Goal: Information Seeking & Learning: Check status

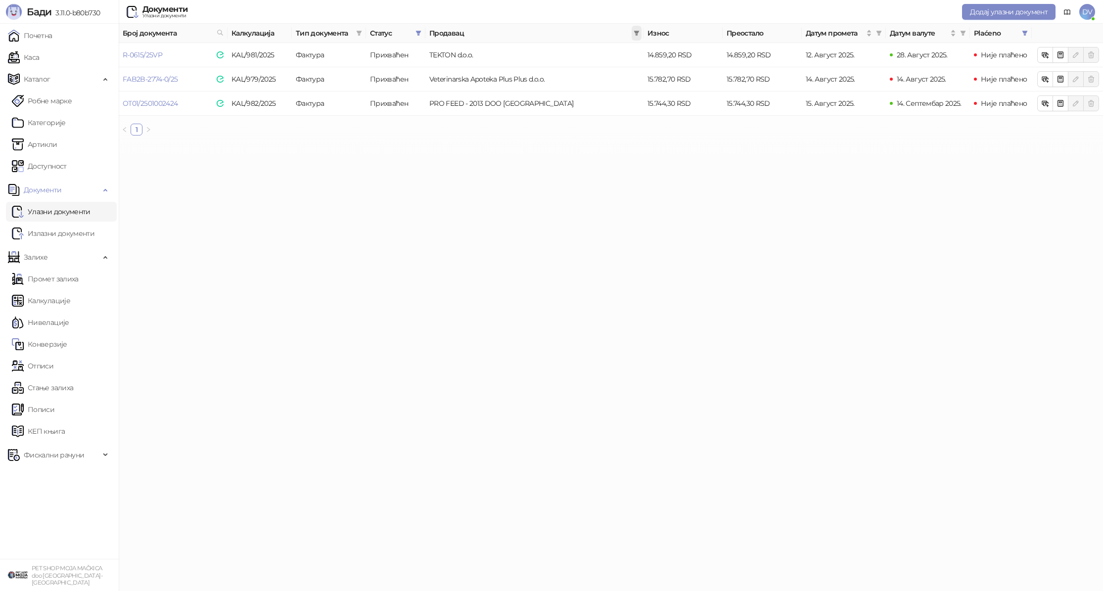
click at [633, 32] on icon "filter" at bounding box center [636, 33] width 6 height 6
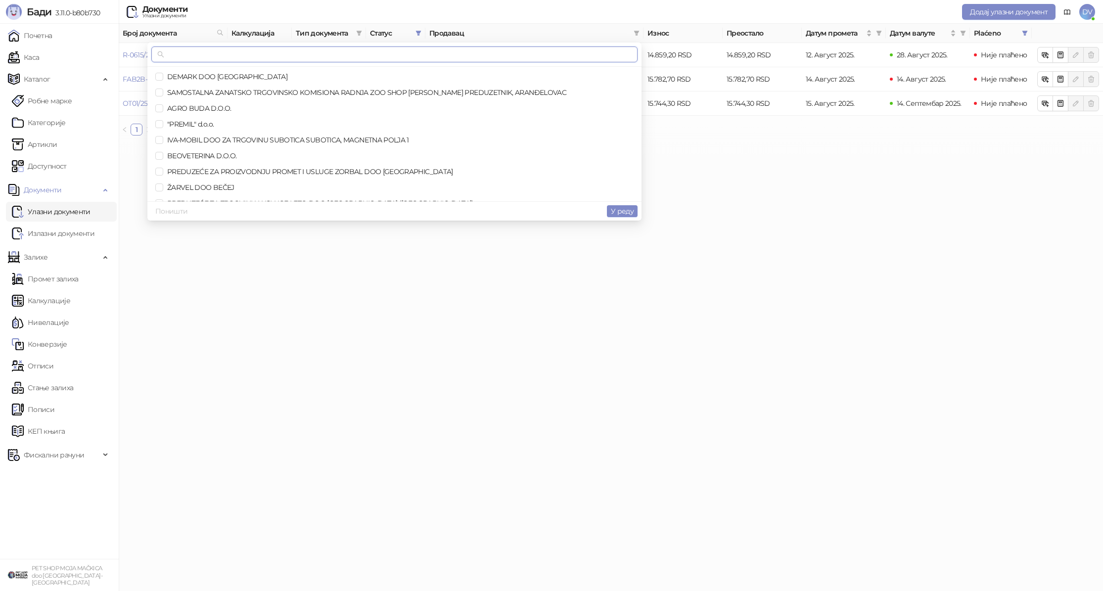
click at [536, 53] on input "text" at bounding box center [398, 54] width 465 height 11
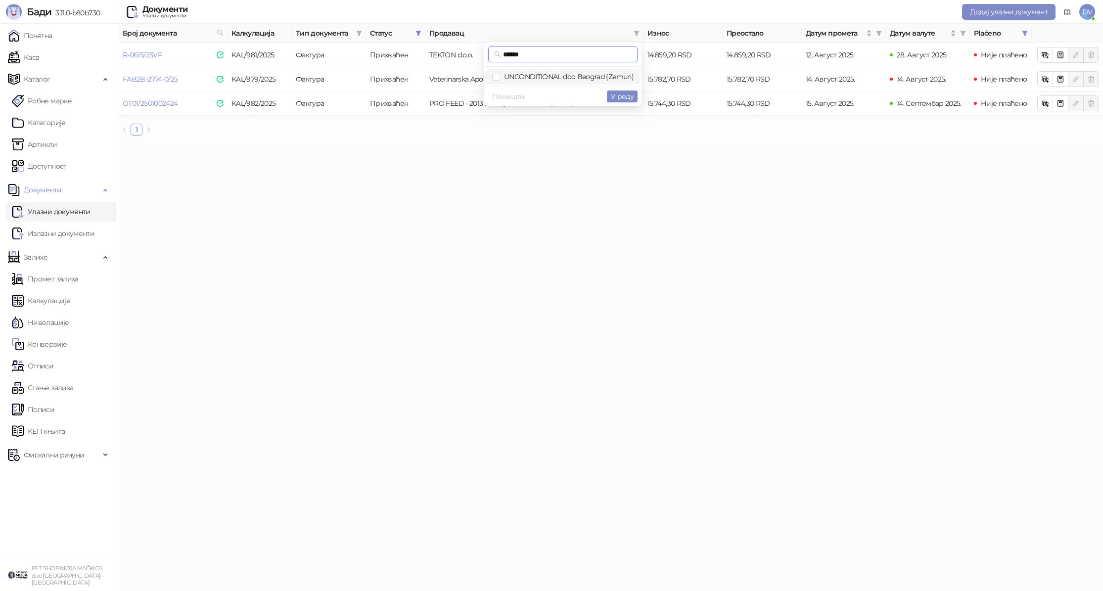
type input "******"
click at [525, 75] on span "UNCONDITIONAL doo Beograd (Zemun)" at bounding box center [567, 76] width 134 height 9
click at [622, 92] on span "У реду" at bounding box center [622, 96] width 23 height 9
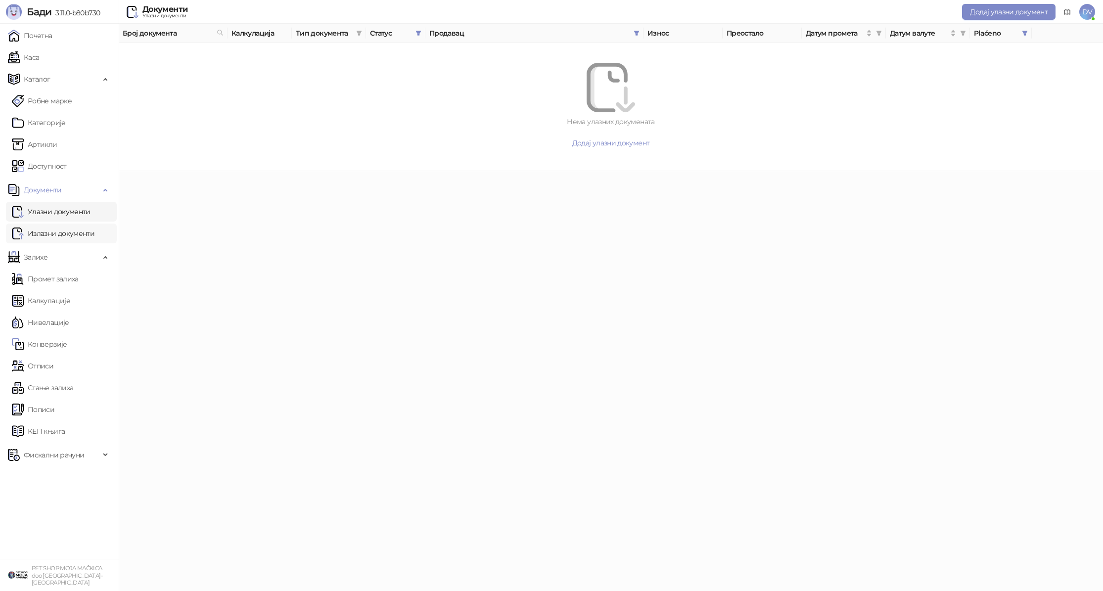
click at [42, 225] on link "Излазни документи" at bounding box center [53, 234] width 83 height 20
click at [51, 210] on link "Улазни документи" at bounding box center [51, 212] width 79 height 20
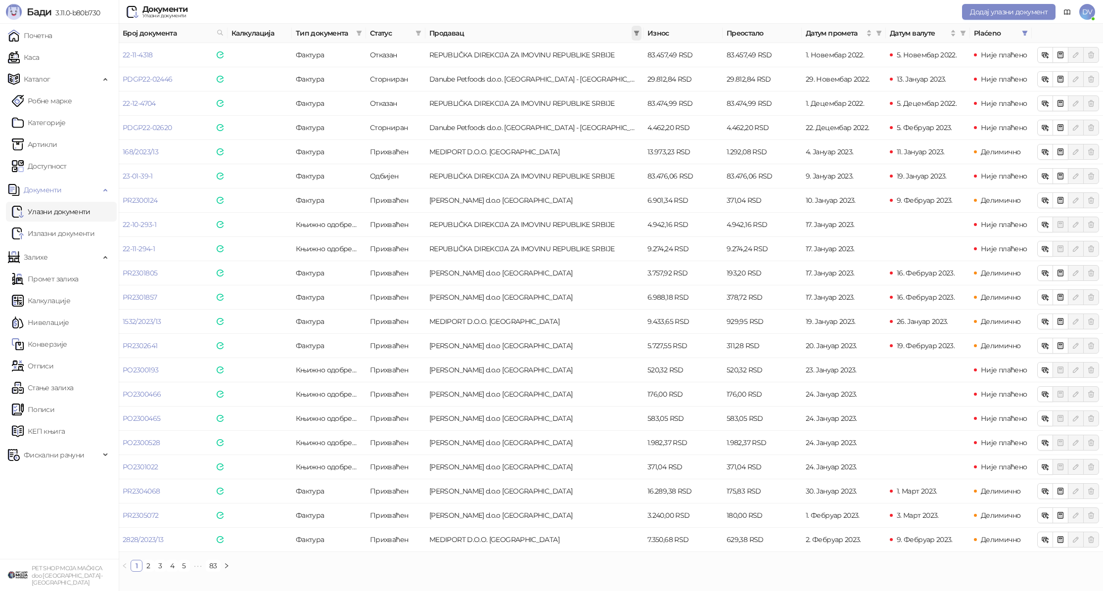
click at [639, 38] on span at bounding box center [636, 33] width 10 height 15
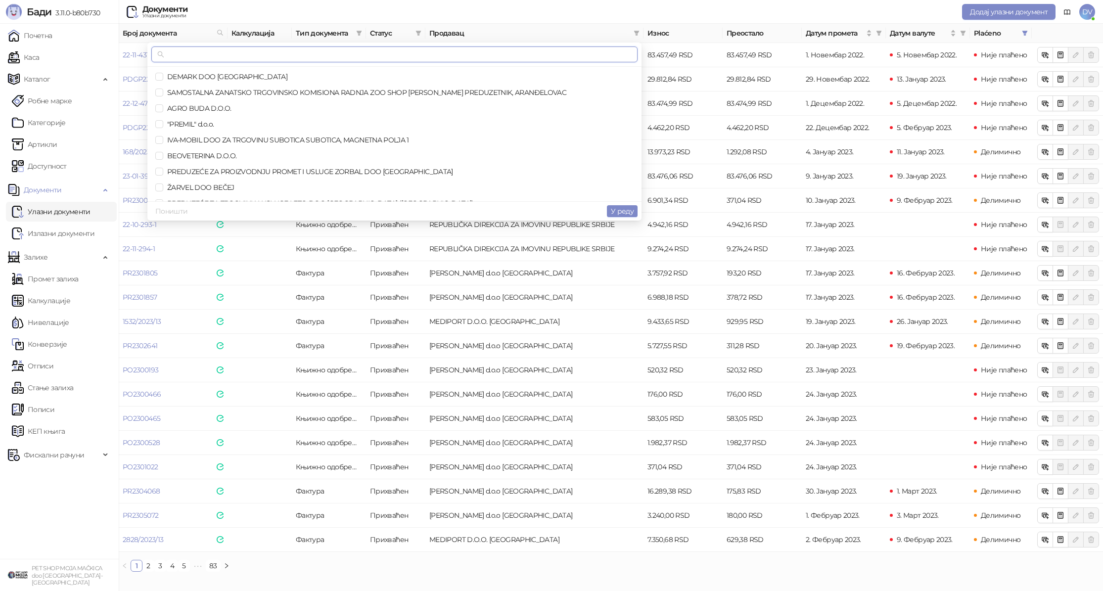
click at [510, 50] on input "text" at bounding box center [398, 54] width 465 height 11
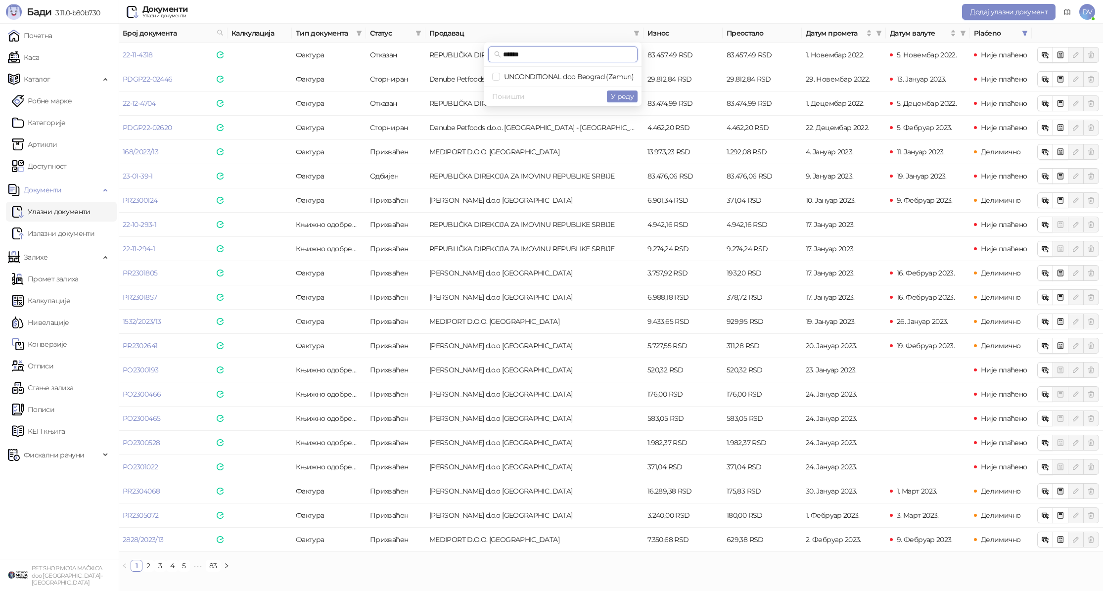
type input "******"
click at [528, 71] on span "UNCONDITIONAL doo Beograd (Zemun)" at bounding box center [562, 76] width 141 height 11
click at [623, 94] on span "У реду" at bounding box center [622, 96] width 23 height 9
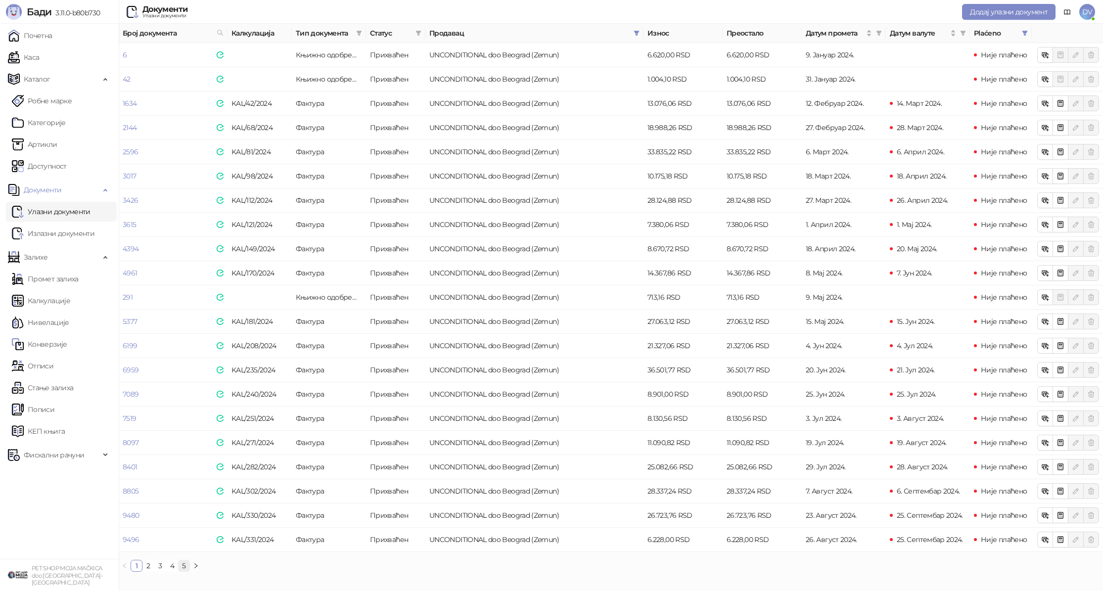
click at [180, 567] on link "5" at bounding box center [184, 565] width 11 height 11
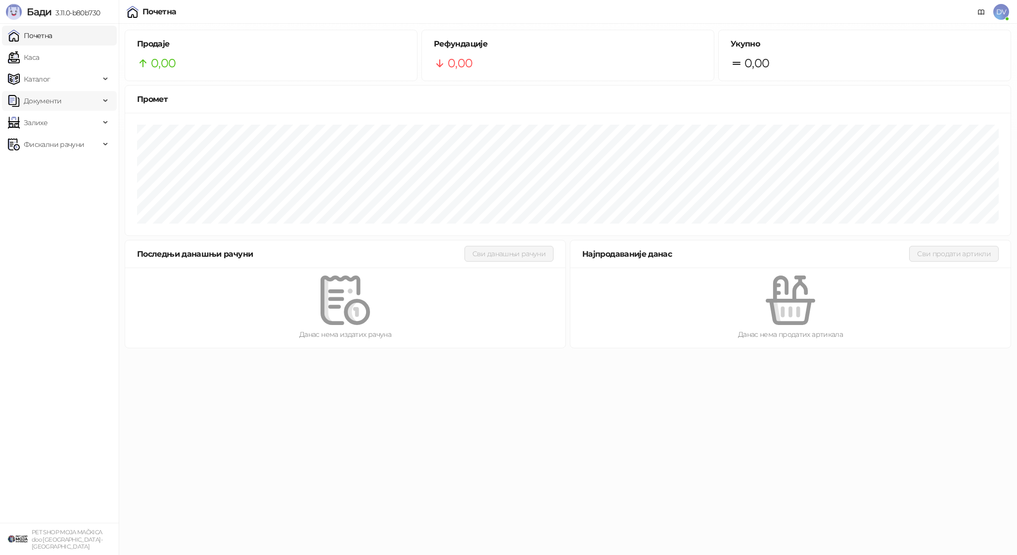
click at [75, 96] on span "Документи" at bounding box center [54, 101] width 92 height 20
click at [68, 120] on link "Улазни документи" at bounding box center [51, 123] width 79 height 20
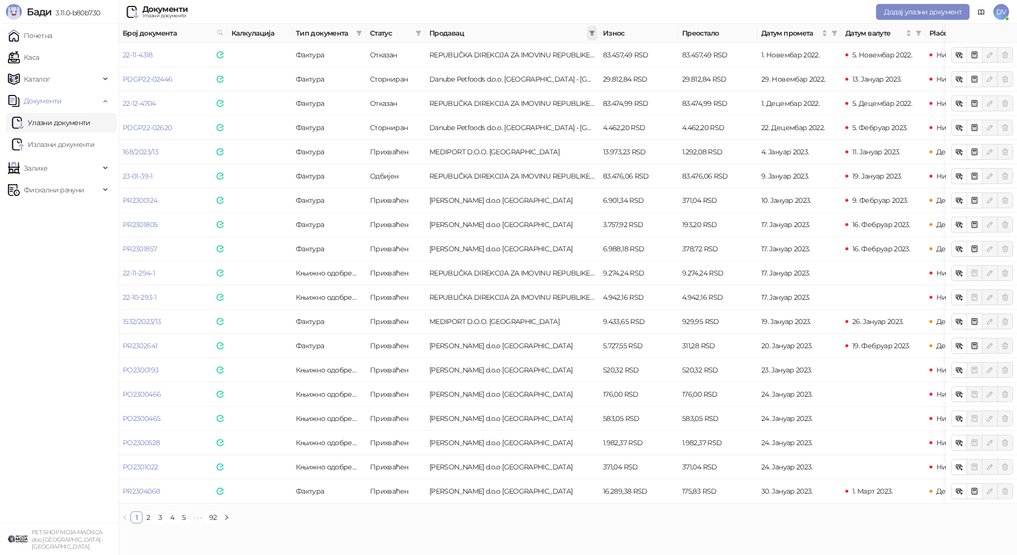
click at [593, 36] on span at bounding box center [592, 33] width 10 height 15
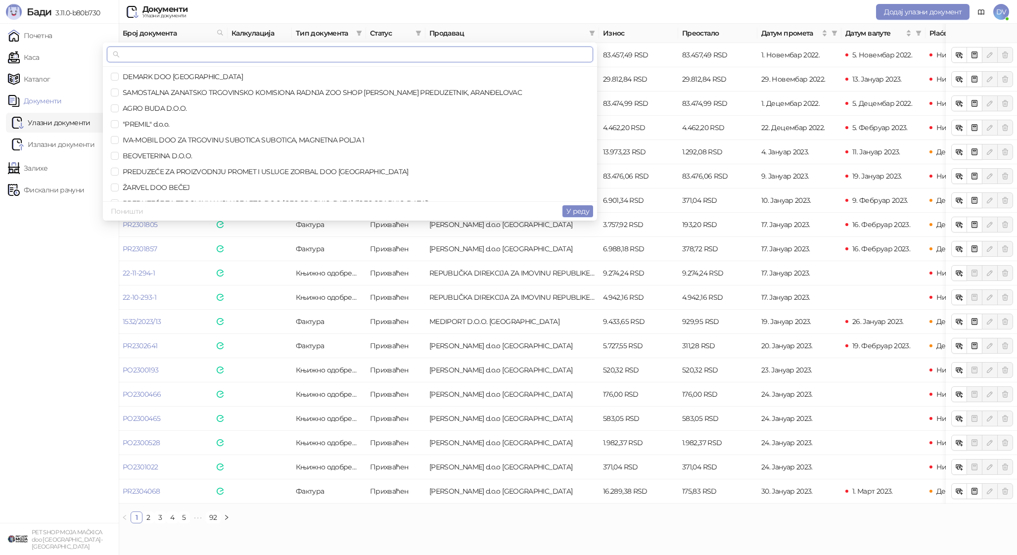
click at [533, 57] on input "text" at bounding box center [354, 54] width 465 height 11
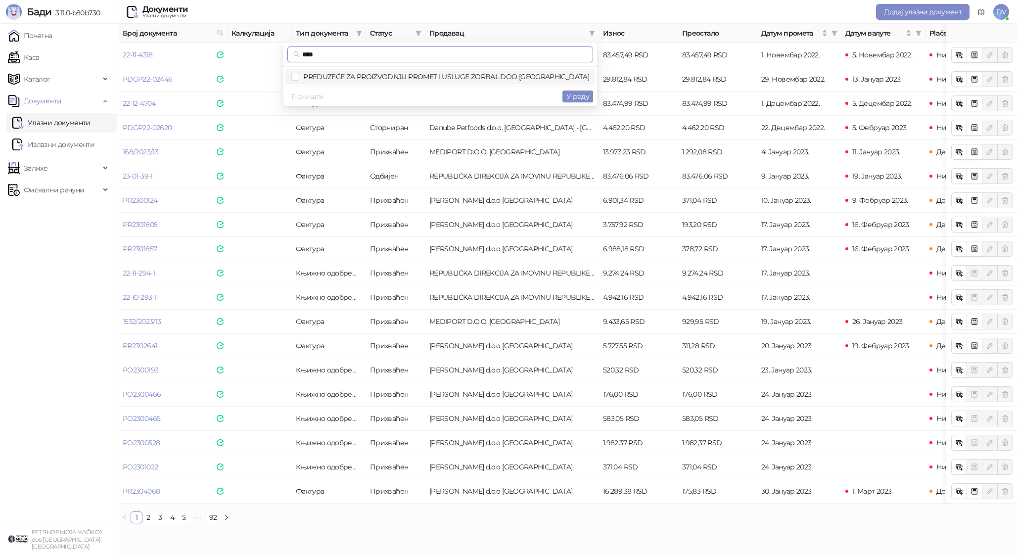
type input "****"
click at [546, 76] on span "PREDUZEĆE ZA PROIZVODNJU PROMET I USLUGE ZORBAL DOO [GEOGRAPHIC_DATA]" at bounding box center [444, 76] width 290 height 9
click at [572, 95] on span "У реду" at bounding box center [577, 96] width 23 height 9
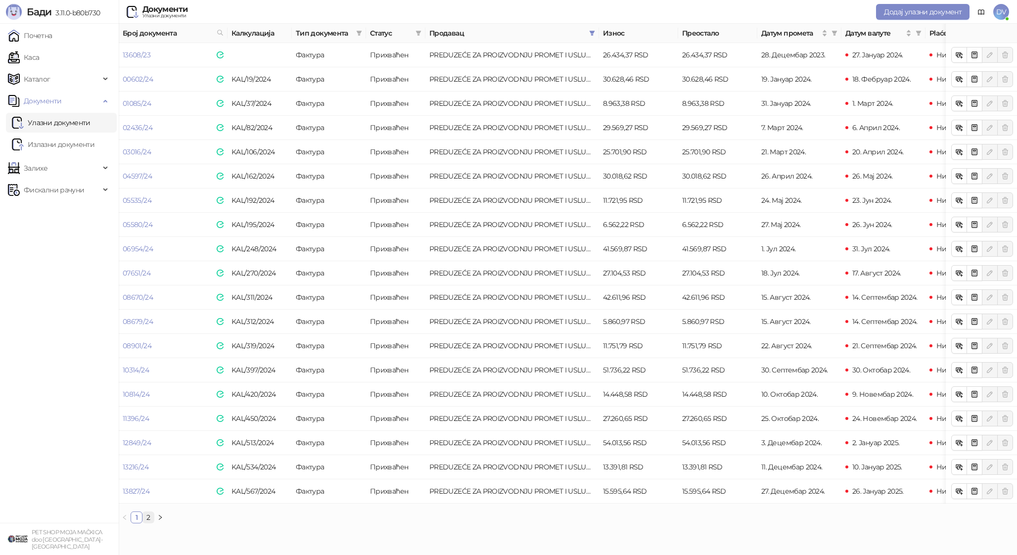
click at [150, 518] on link "2" at bounding box center [148, 517] width 11 height 11
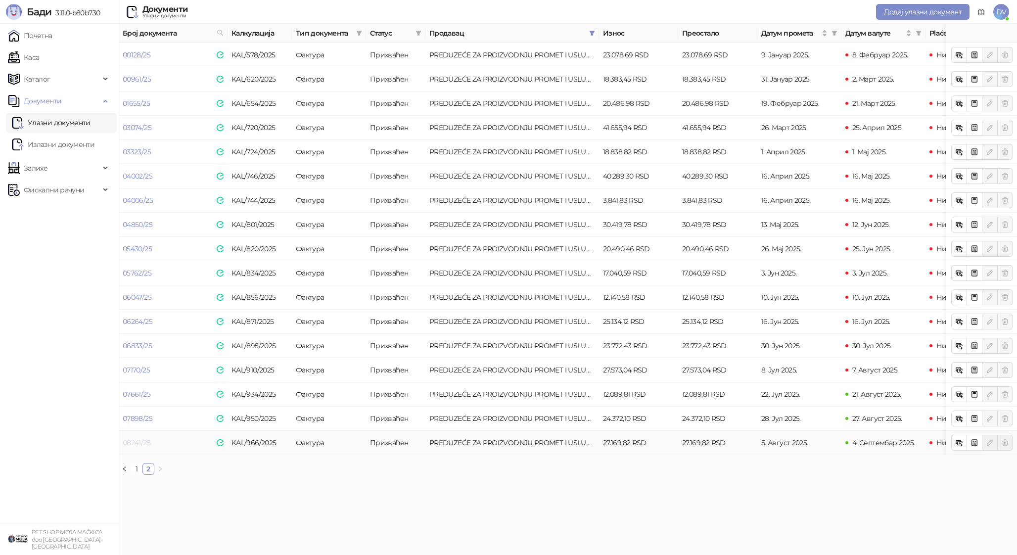
click at [146, 445] on link "08241/25" at bounding box center [137, 442] width 28 height 9
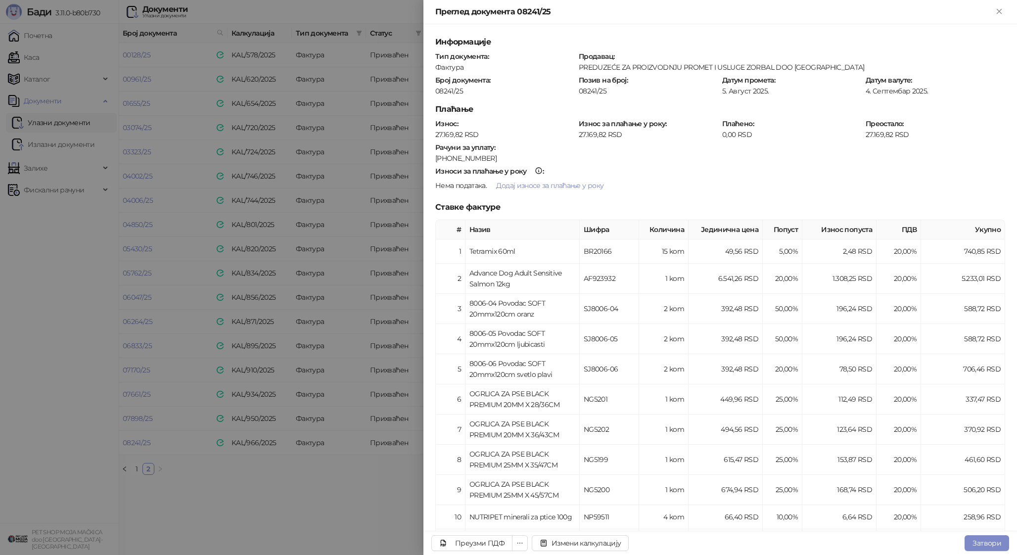
click at [320, 474] on div at bounding box center [508, 277] width 1017 height 555
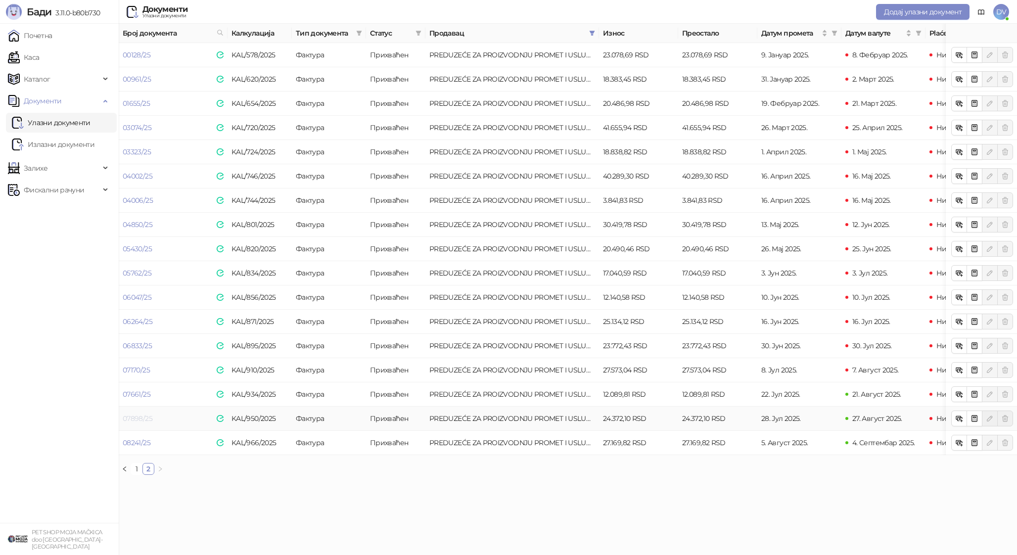
click at [141, 418] on link "07898/25" at bounding box center [138, 418] width 30 height 9
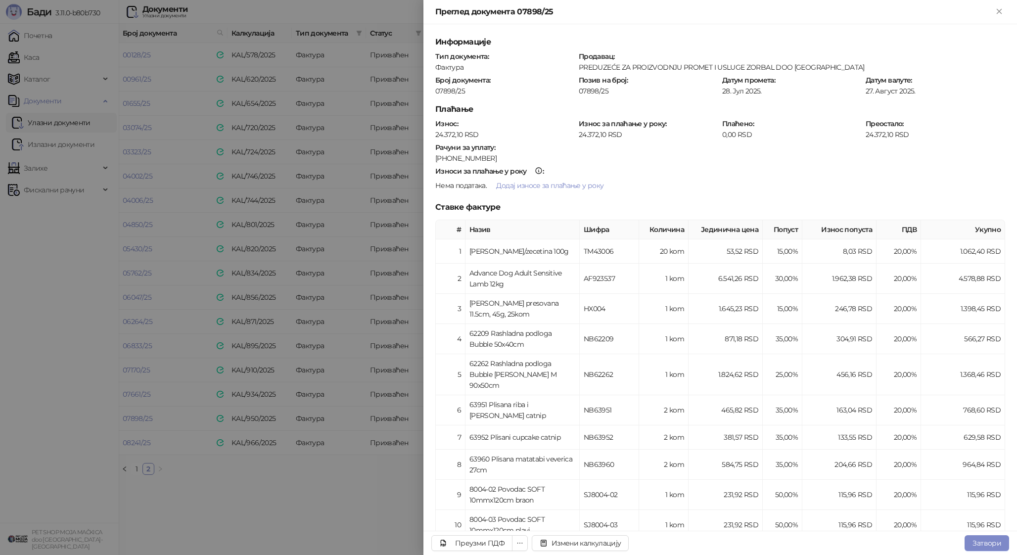
click at [205, 489] on div at bounding box center [508, 277] width 1017 height 555
